Goal: Information Seeking & Learning: Find contact information

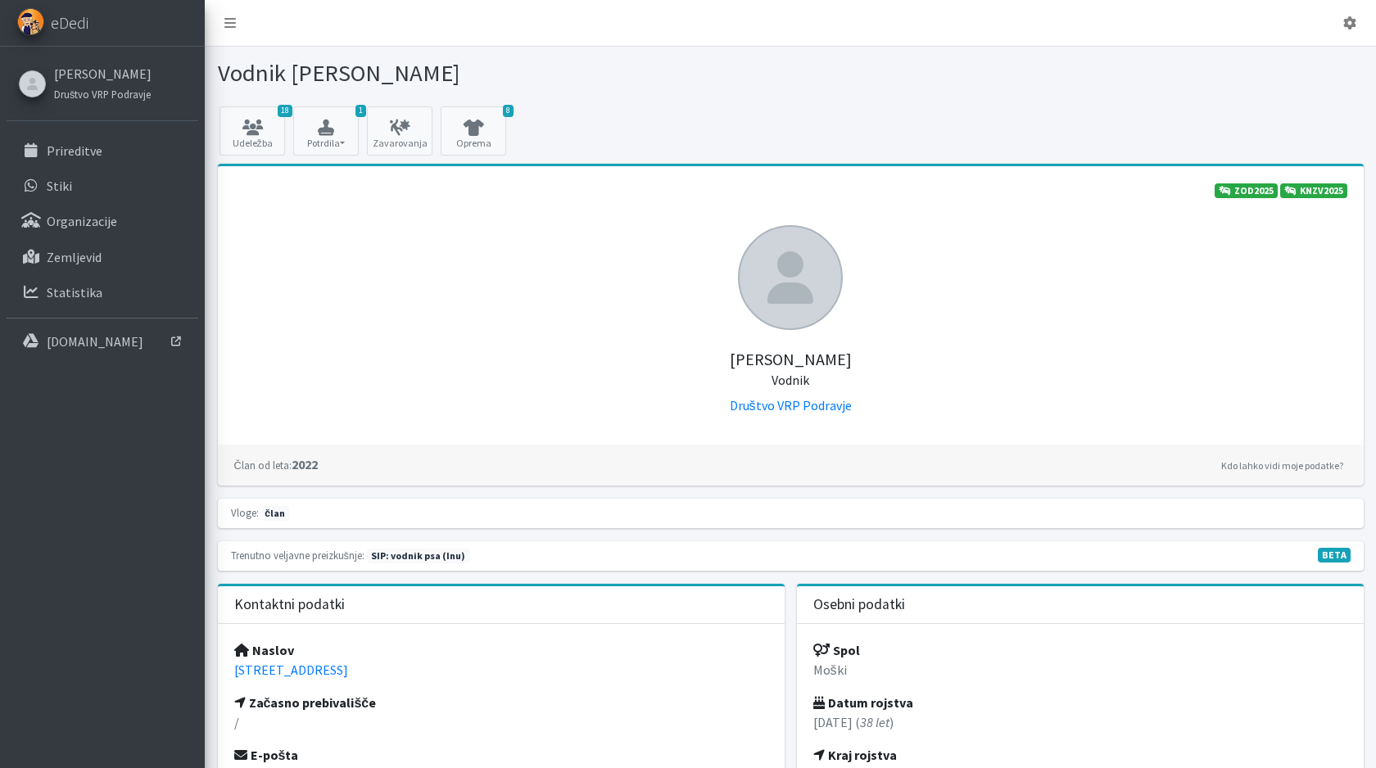
click at [386, 321] on div "Žiga Dobnikar Vodnik Društvo VRP Podravje" at bounding box center [790, 320] width 1113 height 190
click at [108, 198] on link "Stiki" at bounding box center [103, 185] width 192 height 33
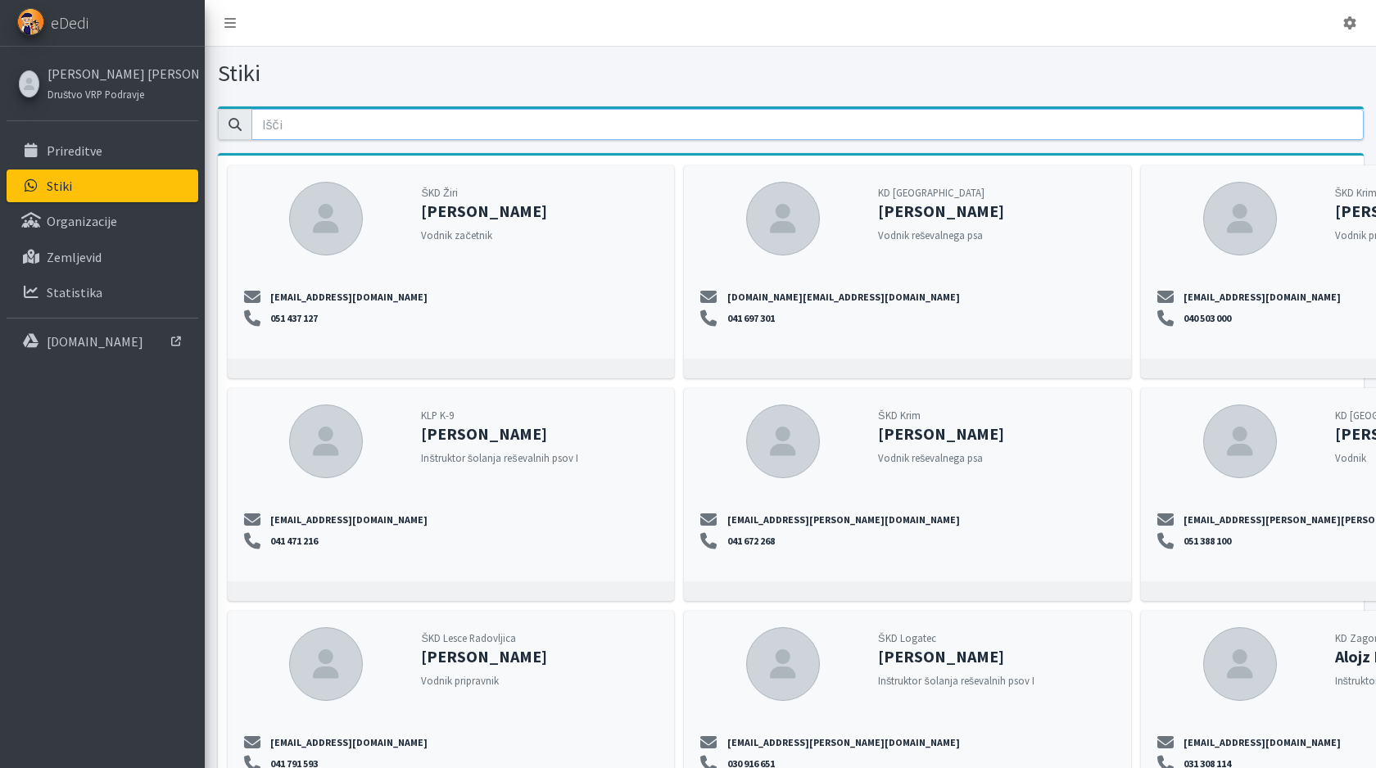
drag, startPoint x: 0, startPoint y: 0, endPoint x: 404, endPoint y: 136, distance: 425.9
click at [404, 136] on input "email" at bounding box center [807, 124] width 1112 height 31
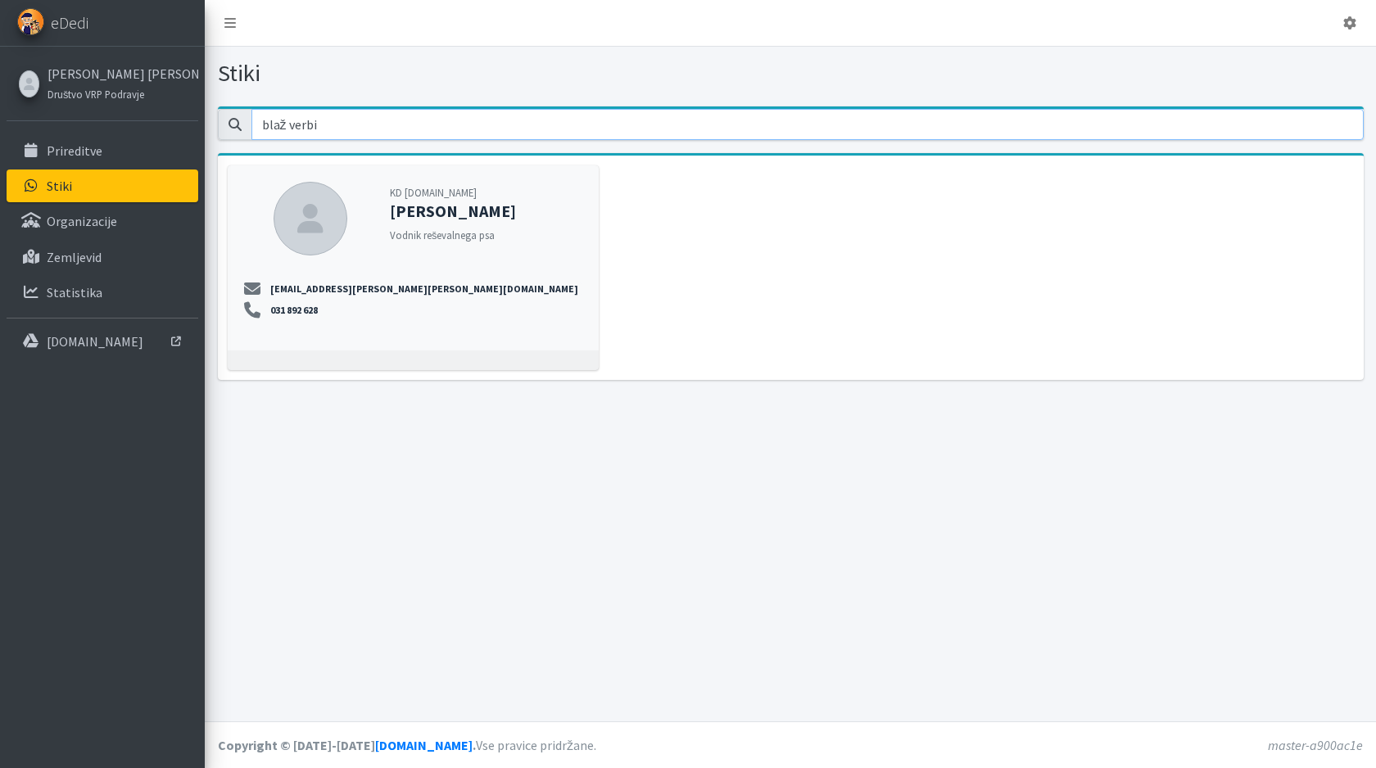
type input "blaž verbi"
drag, startPoint x: 404, startPoint y: 136, endPoint x: 273, endPoint y: 310, distance: 218.1
click at [273, 310] on div "blaz.verbic@erps.si 031 892 628" at bounding box center [412, 306] width 351 height 49
copy link "031 892 628"
click at [88, 148] on p "Prireditve" at bounding box center [75, 150] width 56 height 16
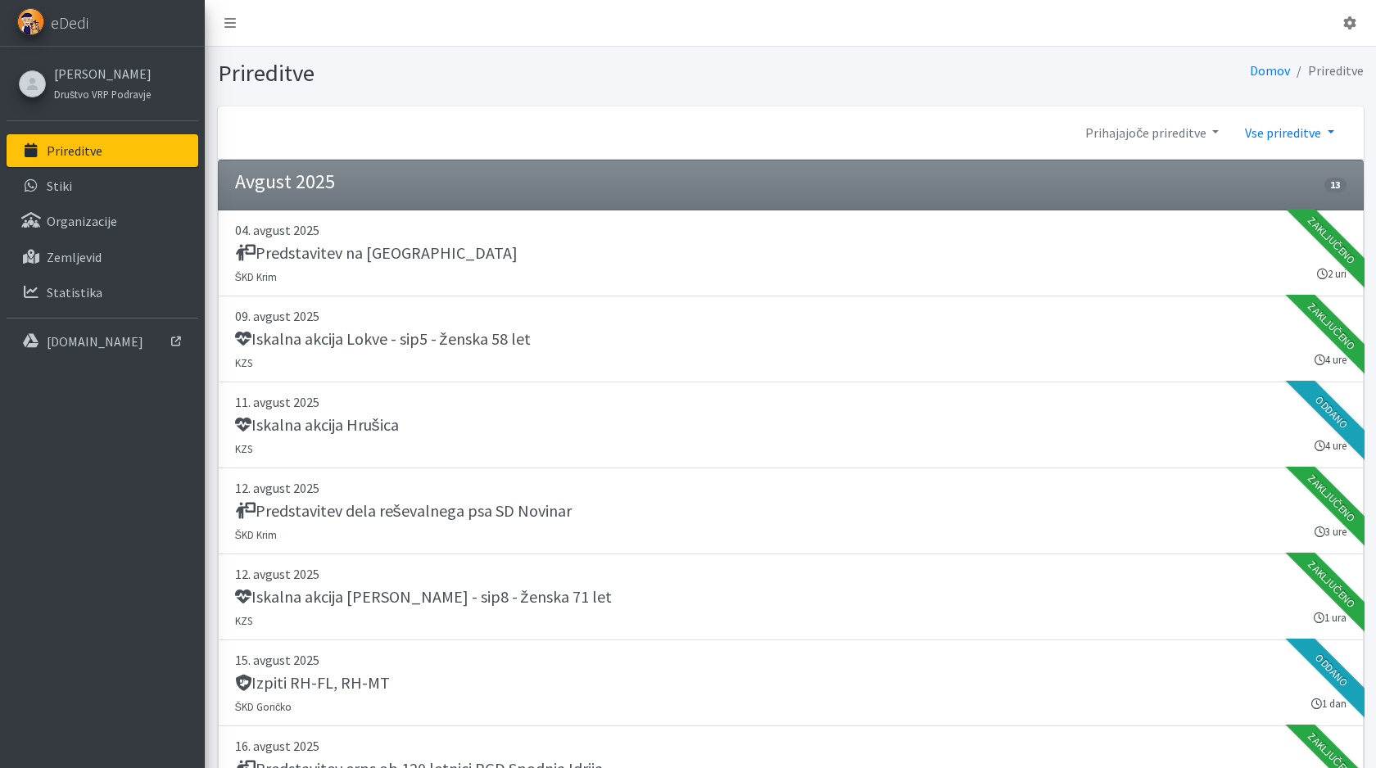
drag, startPoint x: 0, startPoint y: 0, endPoint x: 1271, endPoint y: 121, distance: 1276.6
click at [1271, 121] on link "Vse prireditve" at bounding box center [1288, 132] width 115 height 33
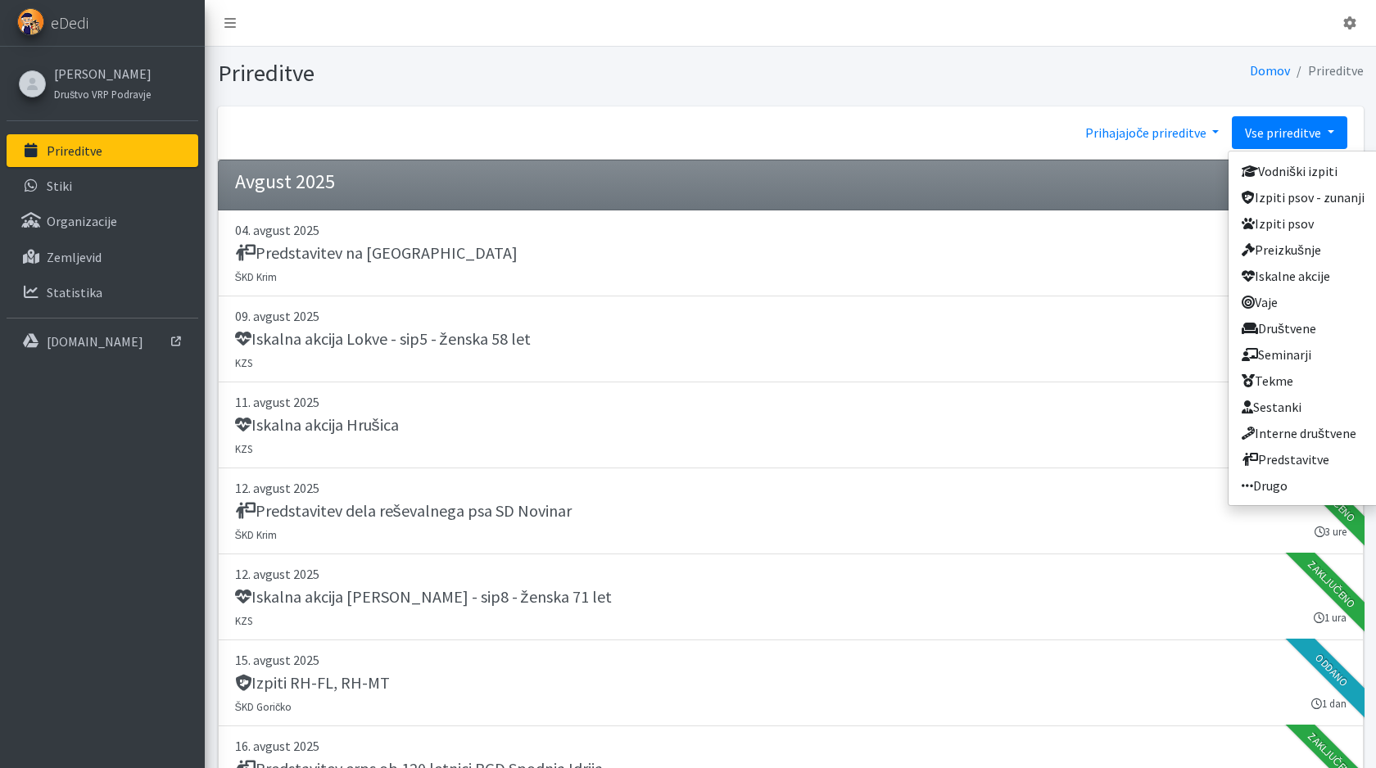
drag, startPoint x: 1271, startPoint y: 121, endPoint x: 1159, endPoint y: 140, distance: 113.7
click at [1159, 140] on link "Prihajajoče prireditve" at bounding box center [1152, 132] width 160 height 33
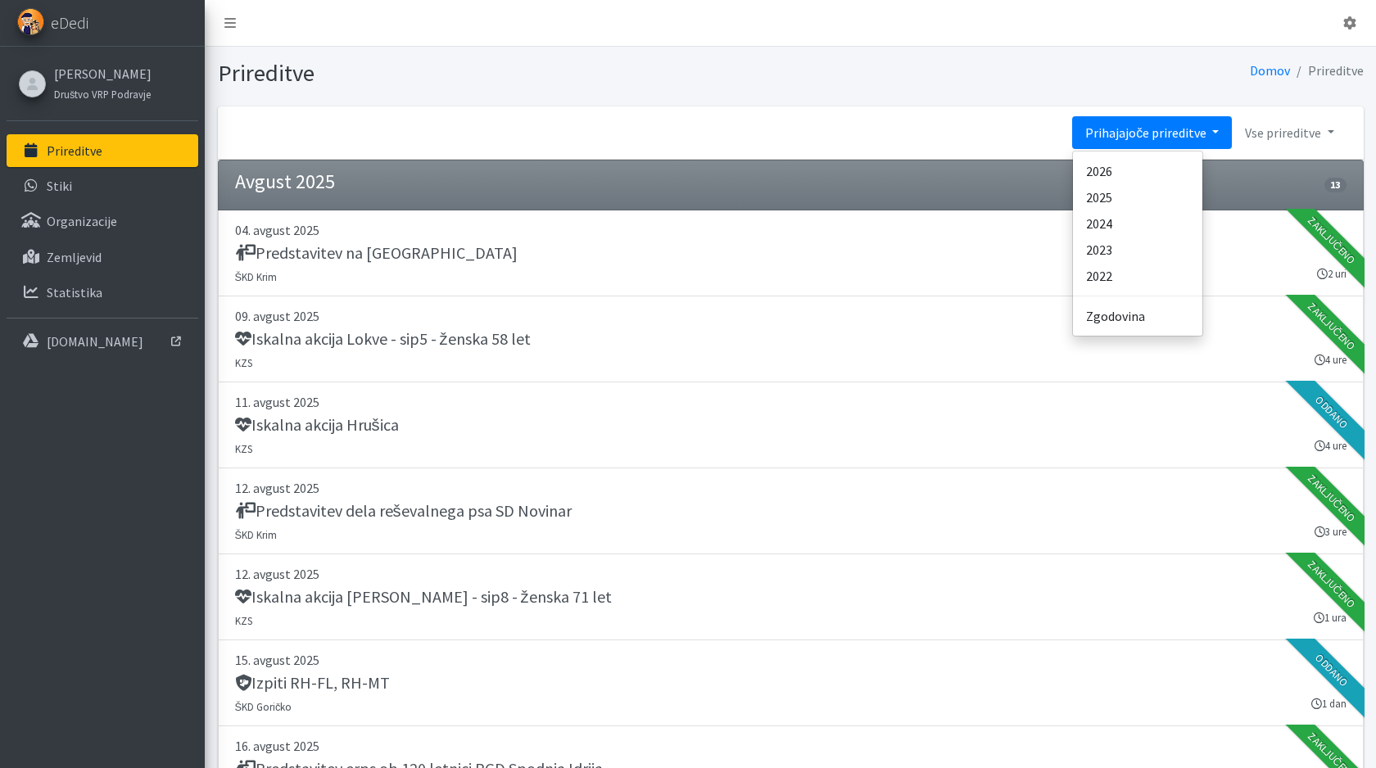
click at [1159, 140] on link "Prihajajoče prireditve" at bounding box center [1152, 132] width 160 height 33
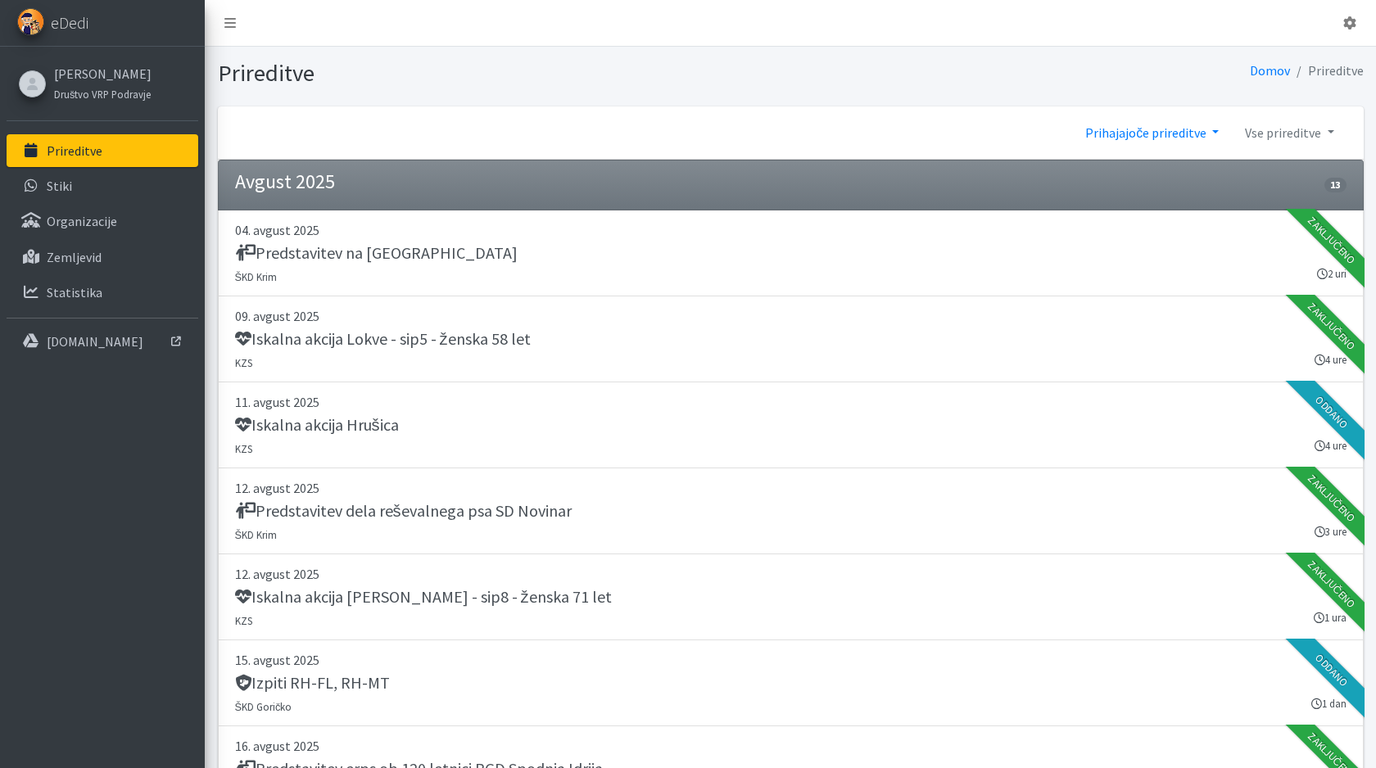
click at [1159, 140] on link "Prihajajoče prireditve" at bounding box center [1152, 132] width 160 height 33
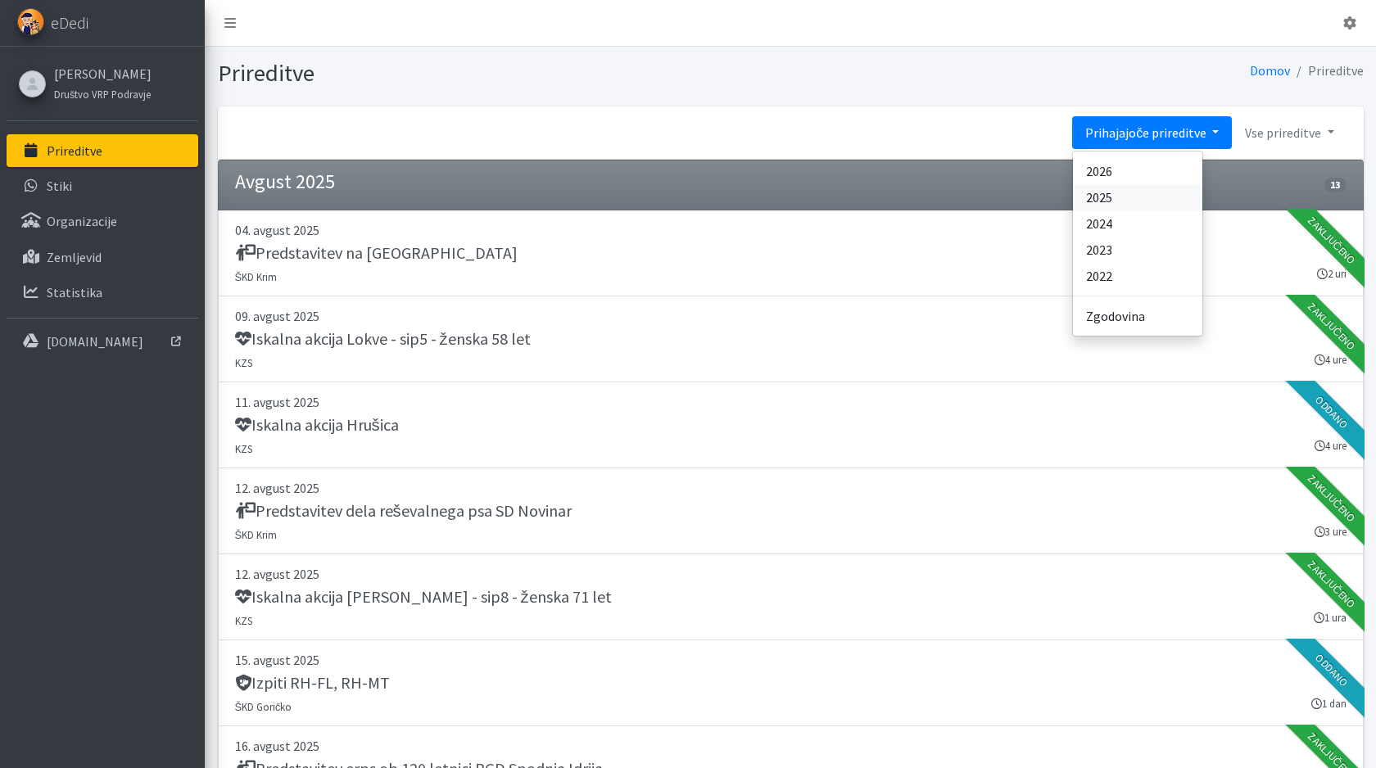
drag, startPoint x: 1159, startPoint y: 140, endPoint x: 1130, endPoint y: 195, distance: 61.9
click at [1130, 195] on link "2025" at bounding box center [1137, 197] width 129 height 26
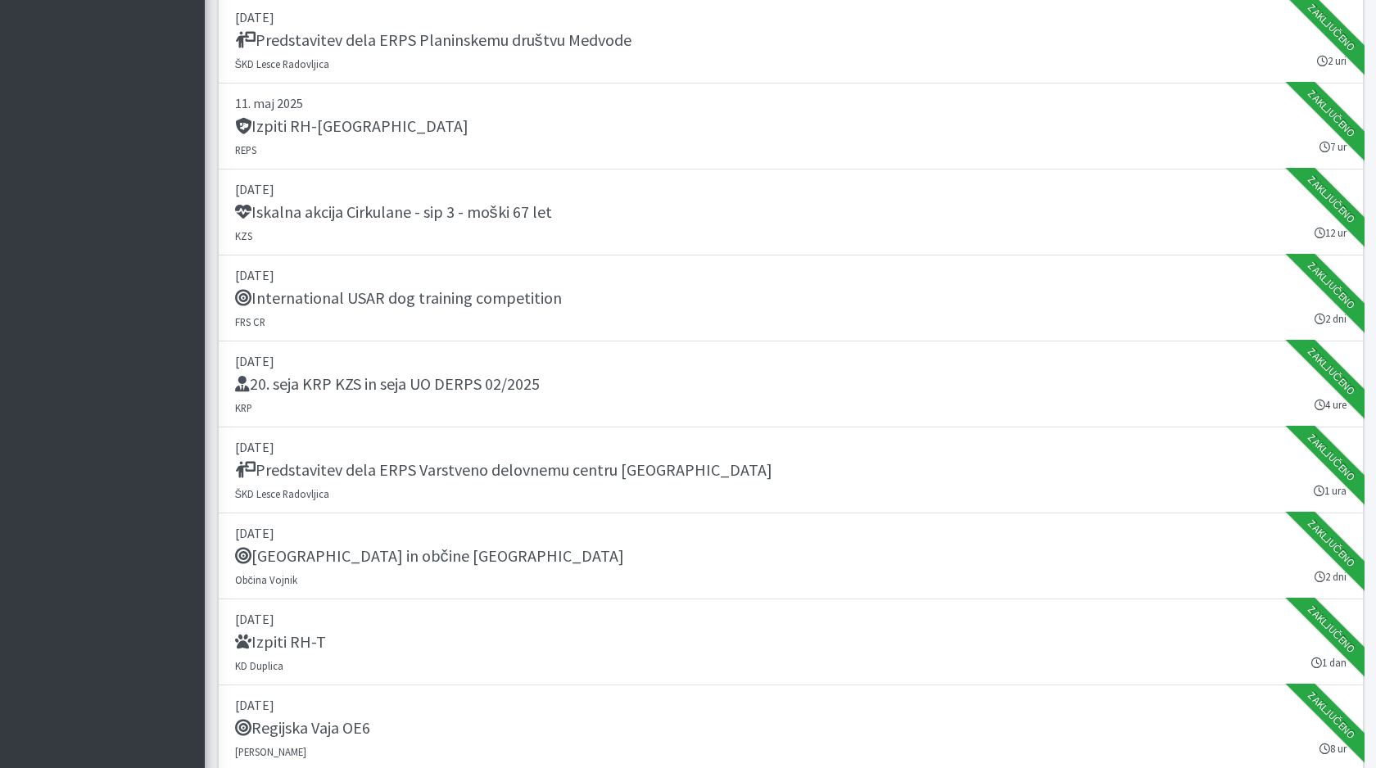
scroll to position [16594, 0]
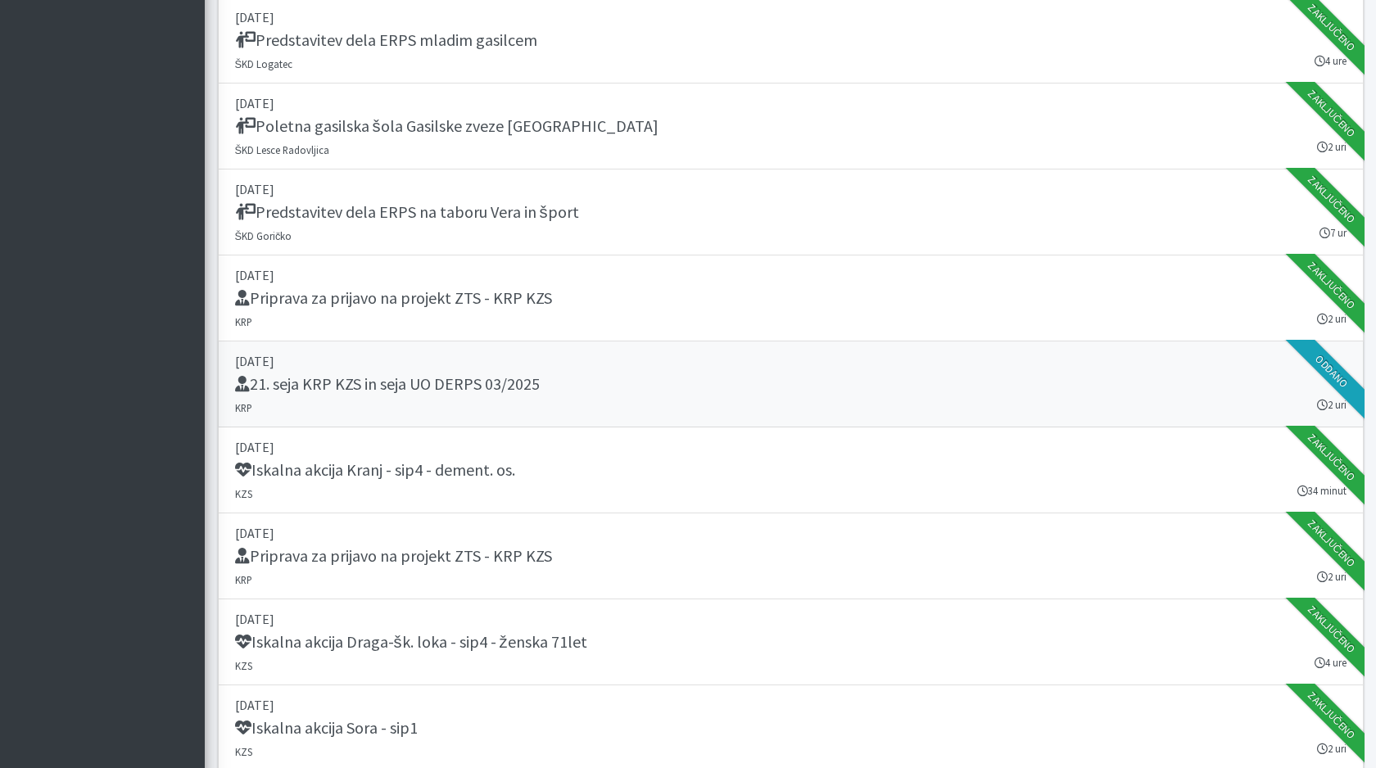
drag, startPoint x: 504, startPoint y: 382, endPoint x: 479, endPoint y: 391, distance: 26.2
click at [479, 391] on h5 "21. seja KRP KZS in seja UO DERPS 03/2025" at bounding box center [387, 384] width 305 height 20
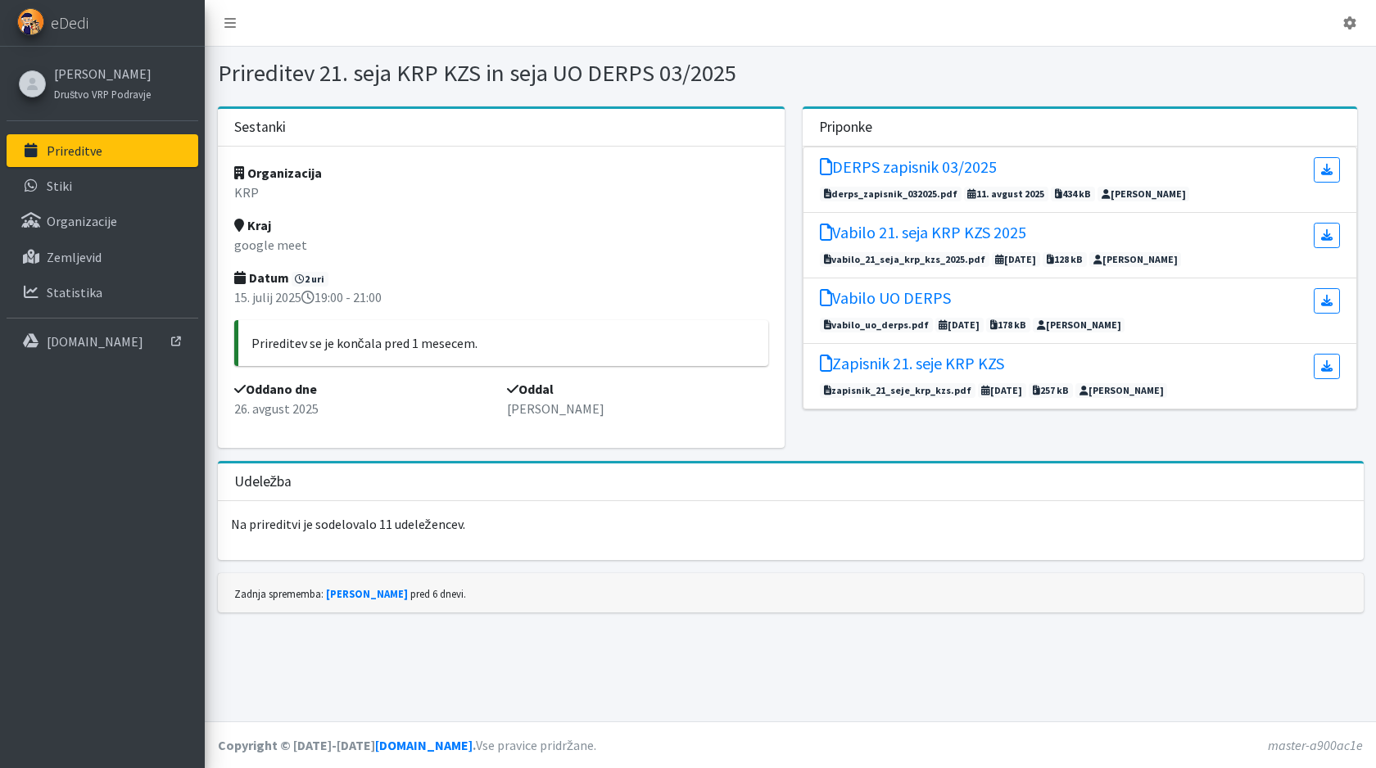
click at [899, 239] on h5 "Vabilo 21. seja KRP KZS 2025" at bounding box center [923, 233] width 206 height 20
